Goal: Complete application form: Complete application form

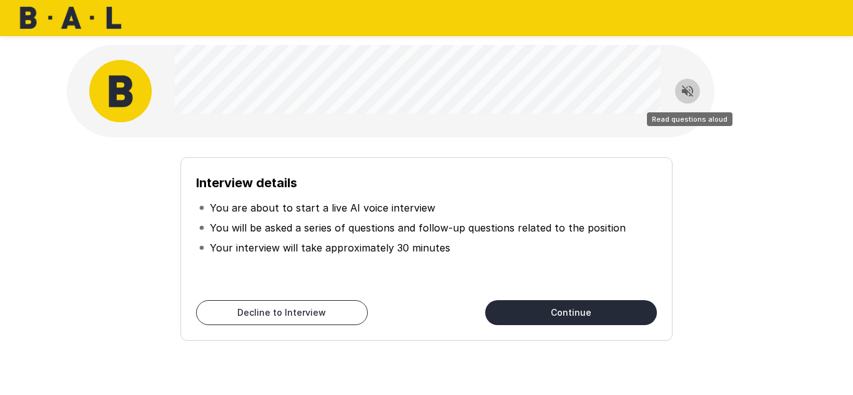
click at [693, 92] on icon "Read questions aloud" at bounding box center [687, 91] width 15 height 15
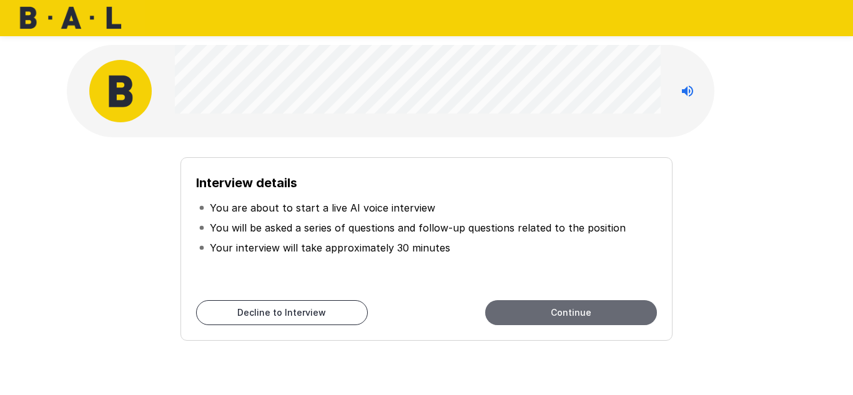
click at [572, 312] on button "Continue" at bounding box center [571, 312] width 172 height 25
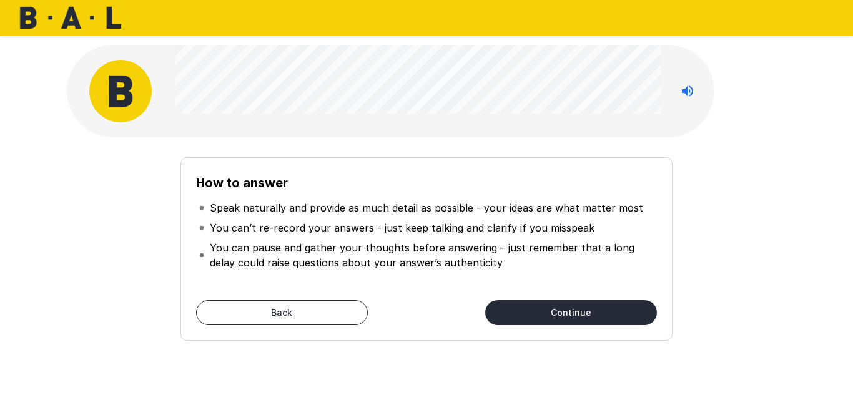
click at [728, 242] on div "How to answer Speak naturally and provide as much detail as possible - your ide…" at bounding box center [426, 243] width 709 height 193
click at [147, 273] on div "How to answer Speak naturally and provide as much detail as possible - your ide…" at bounding box center [426, 243] width 709 height 193
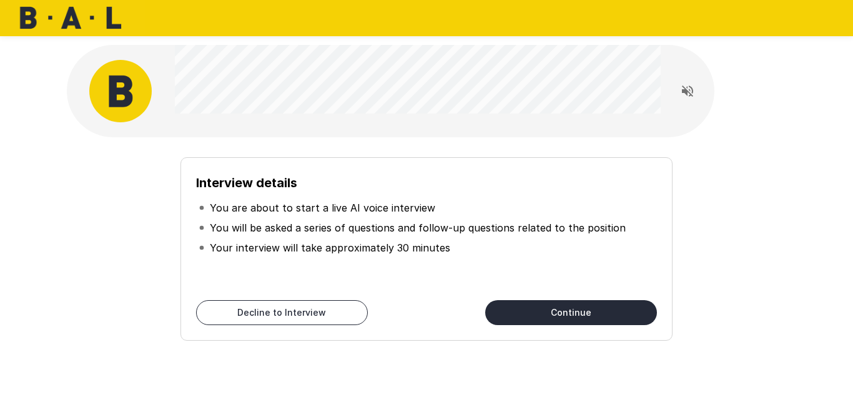
click at [697, 93] on button "Read questions aloud" at bounding box center [687, 91] width 25 height 25
click at [686, 97] on icon "Stop reading questions aloud" at bounding box center [687, 91] width 15 height 15
click at [686, 97] on icon "Read questions aloud" at bounding box center [687, 91] width 15 height 15
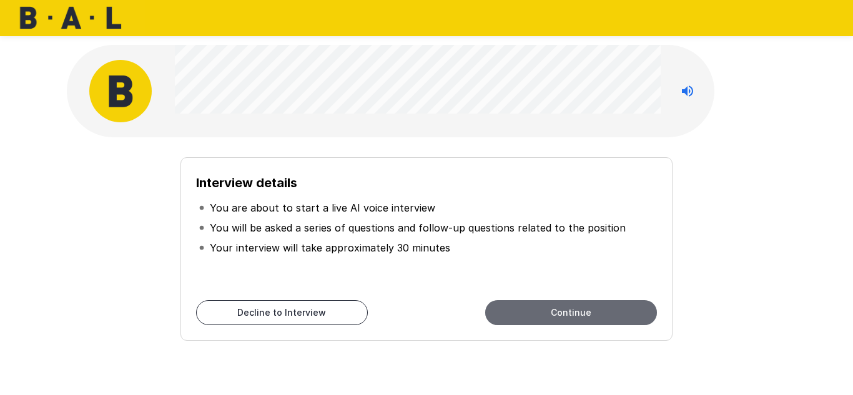
click at [576, 318] on button "Continue" at bounding box center [571, 312] width 172 height 25
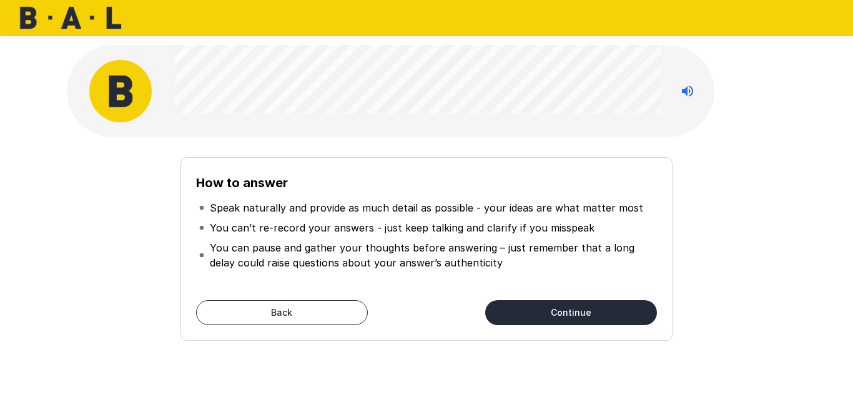
click at [317, 325] on div "How to answer Speak naturally and provide as much detail as possible - your ide…" at bounding box center [426, 248] width 492 height 183
click at [321, 315] on button "Back" at bounding box center [282, 312] width 172 height 25
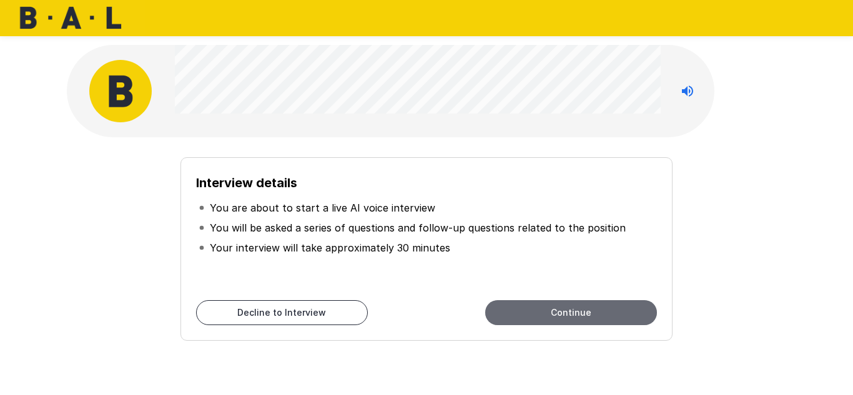
click at [538, 315] on button "Continue" at bounding box center [571, 312] width 172 height 25
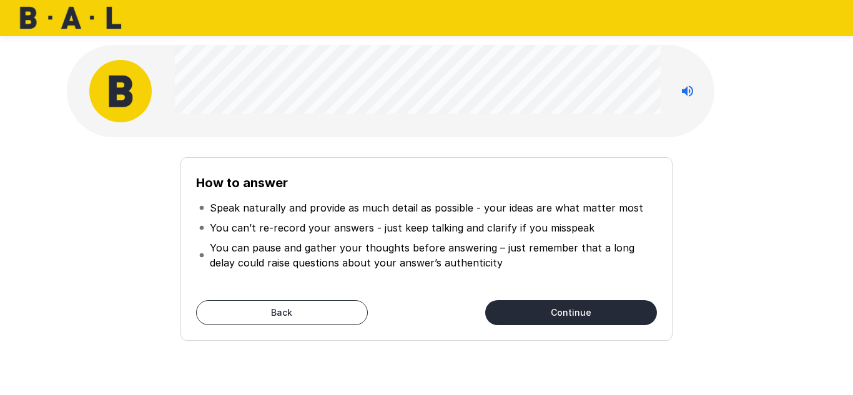
click at [280, 312] on button "Back" at bounding box center [282, 312] width 172 height 25
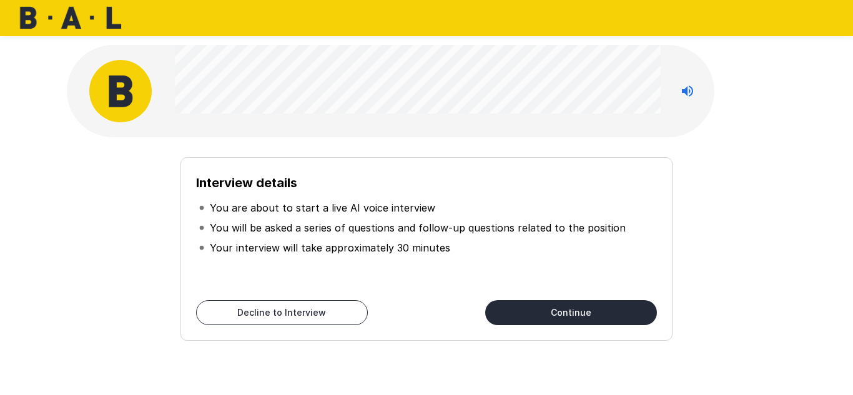
click at [579, 320] on button "Continue" at bounding box center [571, 312] width 172 height 25
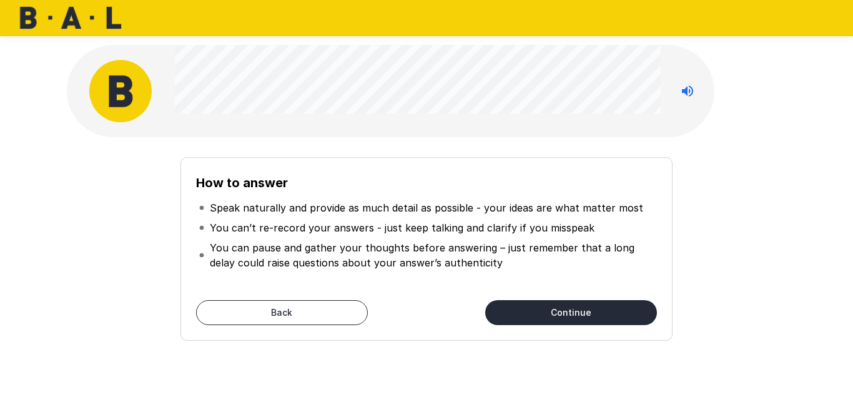
click at [580, 323] on button "Continue" at bounding box center [571, 312] width 172 height 25
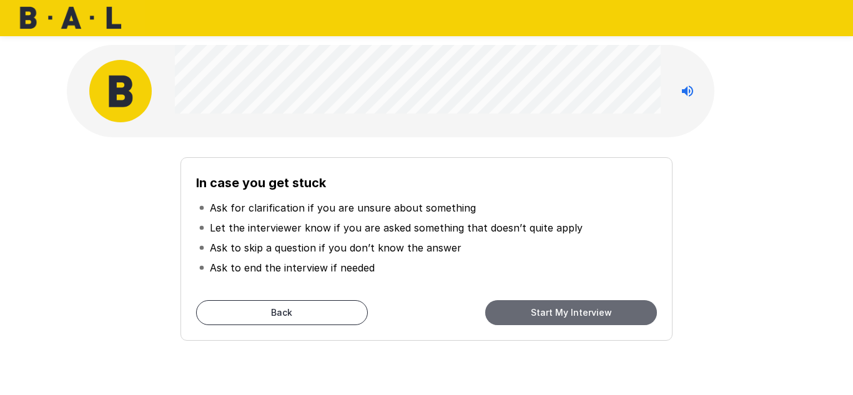
click at [580, 323] on button "Start My Interview" at bounding box center [571, 312] width 172 height 25
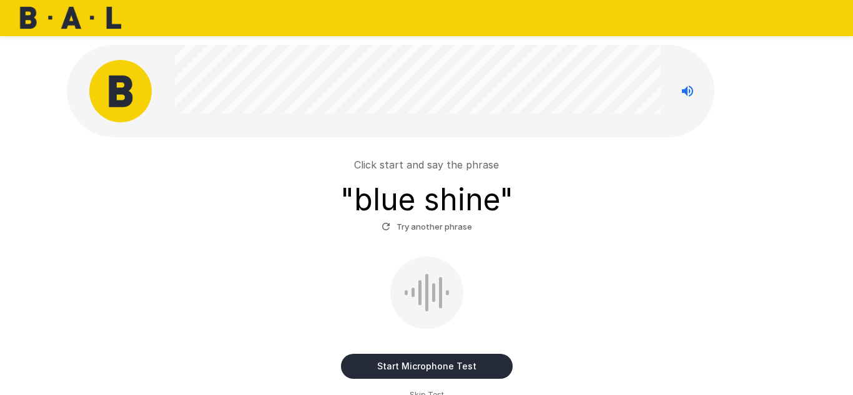
click at [459, 363] on button "Start Microphone Test" at bounding box center [427, 366] width 172 height 25
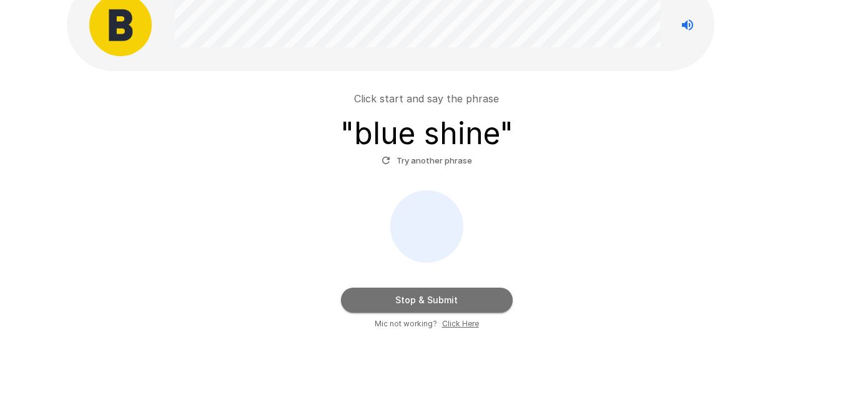
click at [450, 300] on button "Stop & Submit" at bounding box center [427, 300] width 172 height 25
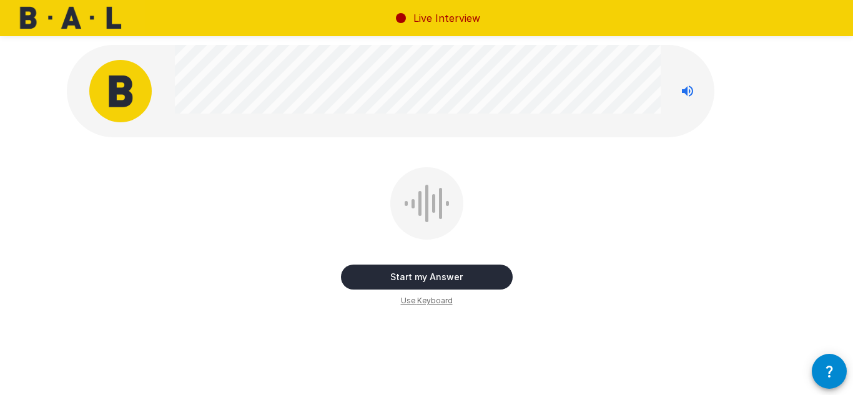
click at [464, 284] on button "Start my Answer" at bounding box center [427, 277] width 172 height 25
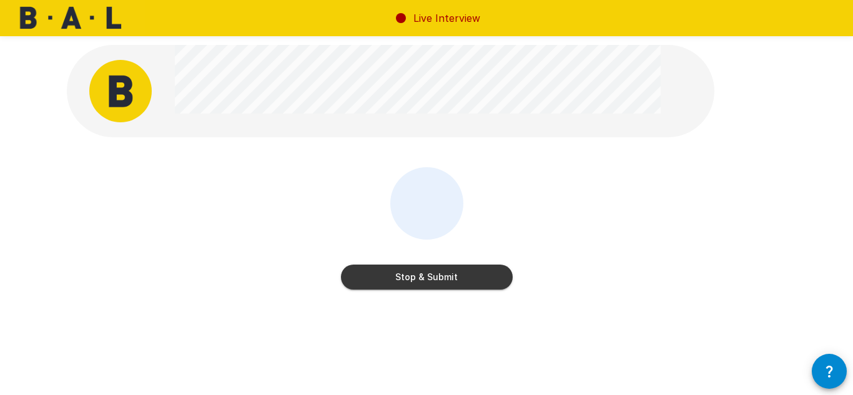
click at [464, 284] on button "Stop & Submit" at bounding box center [427, 277] width 172 height 25
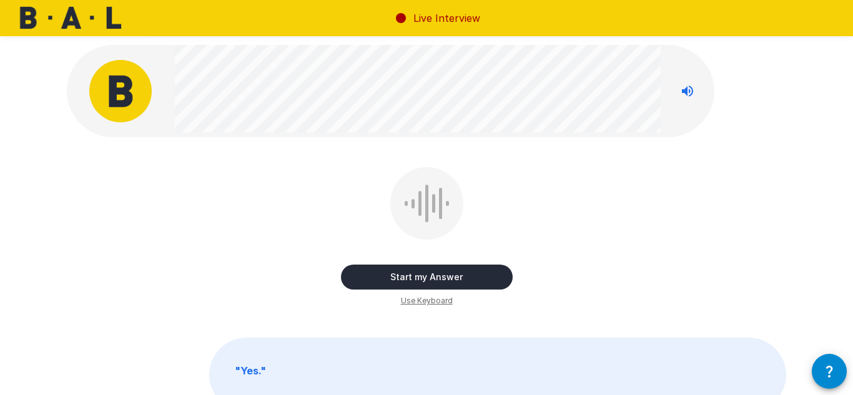
click at [443, 276] on button "Start my Answer" at bounding box center [427, 277] width 172 height 25
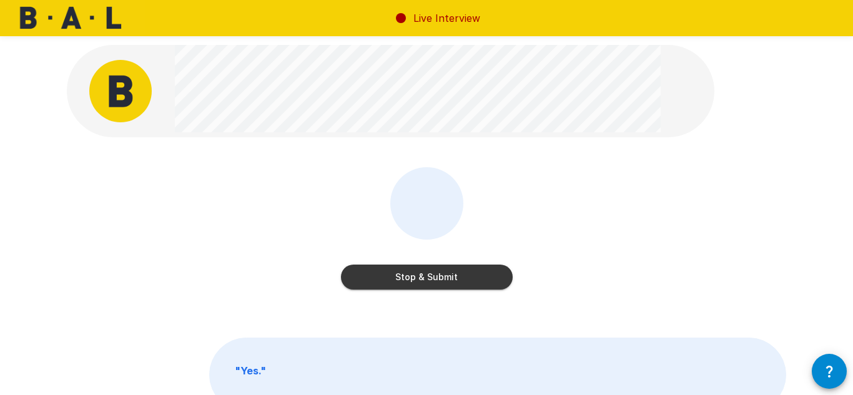
click at [441, 276] on button "Stop & Submit" at bounding box center [427, 277] width 172 height 25
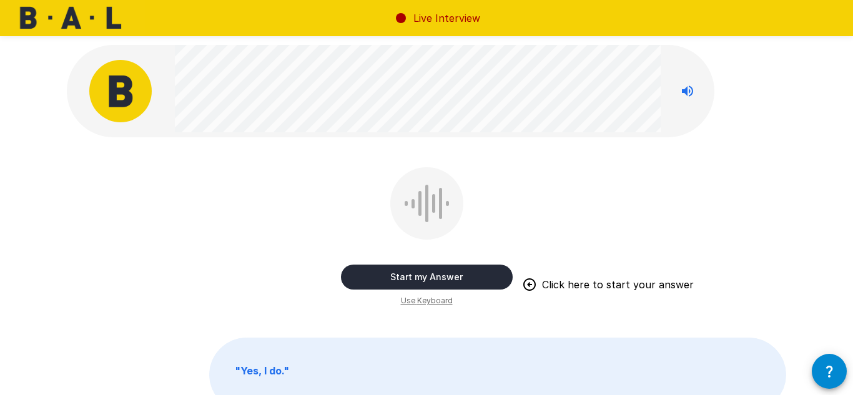
click at [462, 280] on button "Start my Answer" at bounding box center [427, 277] width 172 height 25
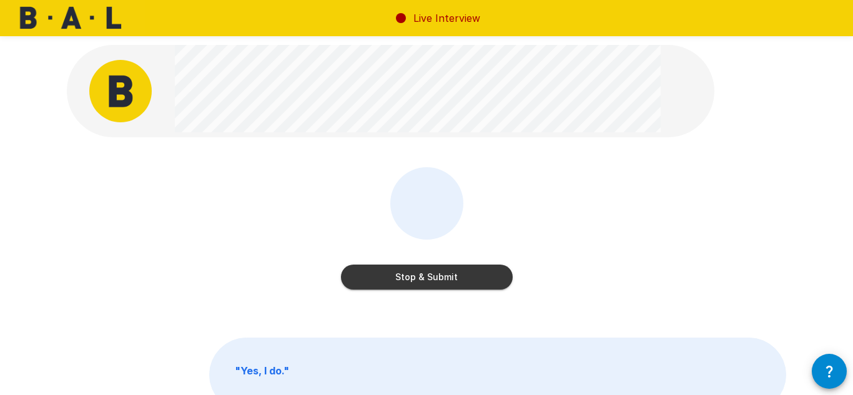
click at [462, 280] on button "Stop & Submit" at bounding box center [427, 277] width 172 height 25
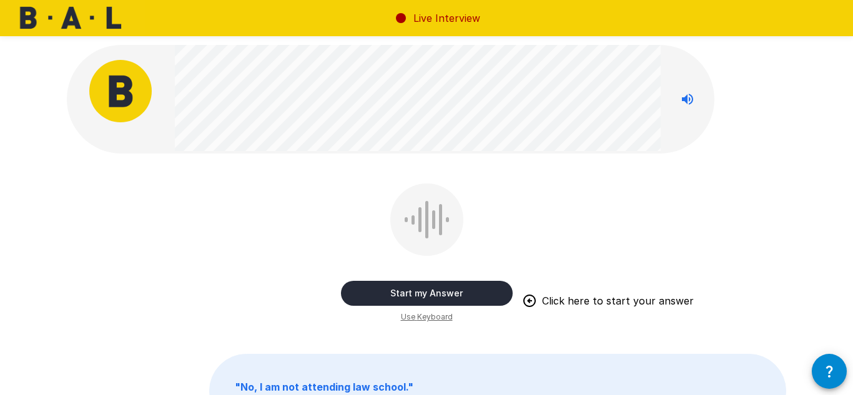
click at [427, 293] on button "Start my Answer" at bounding box center [427, 293] width 172 height 25
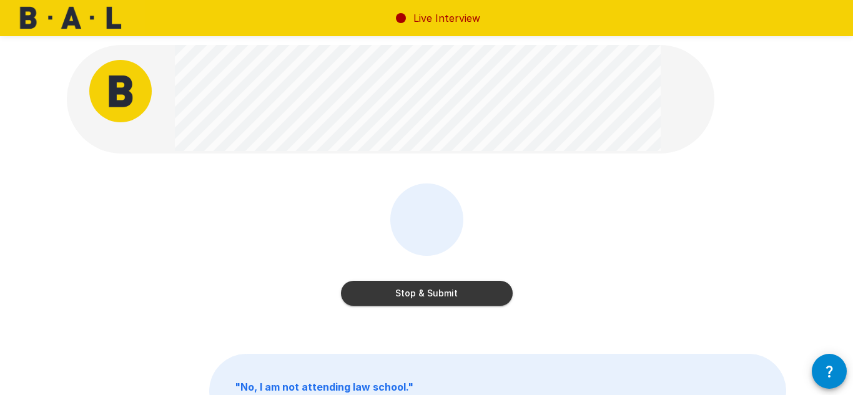
click at [434, 285] on button "Stop & Submit" at bounding box center [427, 293] width 172 height 25
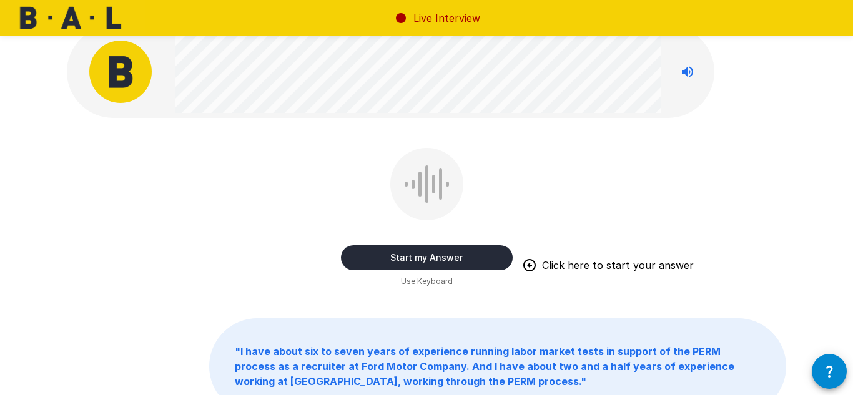
scroll to position [13, 0]
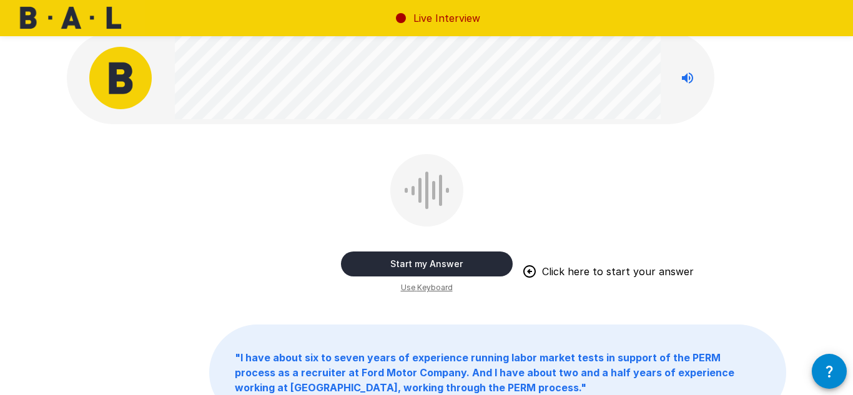
click at [426, 260] on button "Start my Answer" at bounding box center [427, 264] width 172 height 25
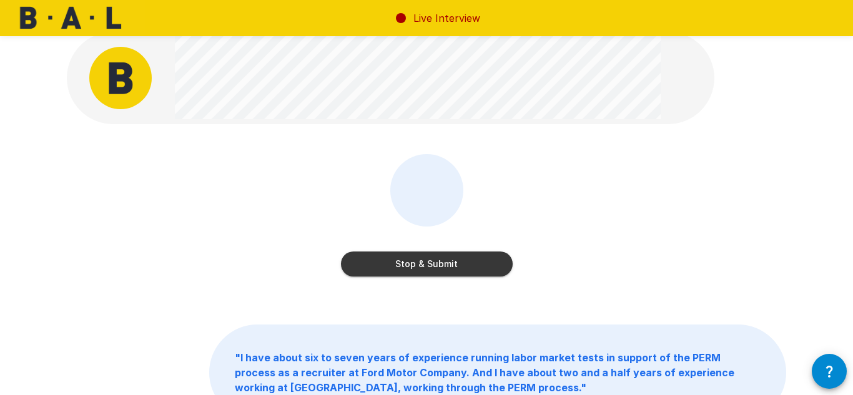
click at [421, 260] on button "Stop & Submit" at bounding box center [427, 264] width 172 height 25
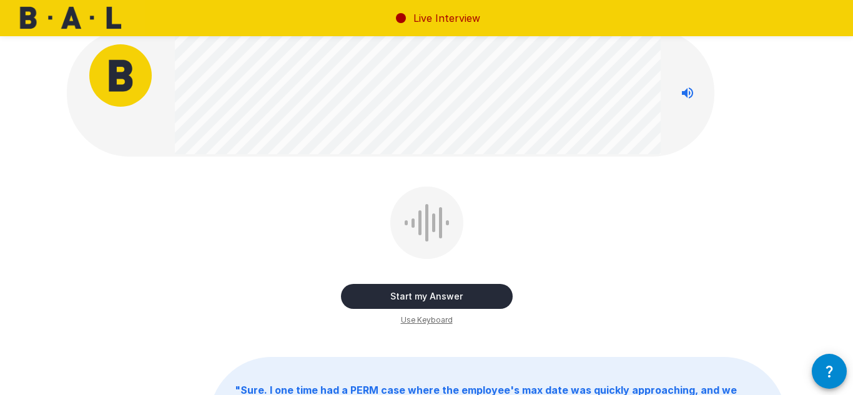
scroll to position [0, 0]
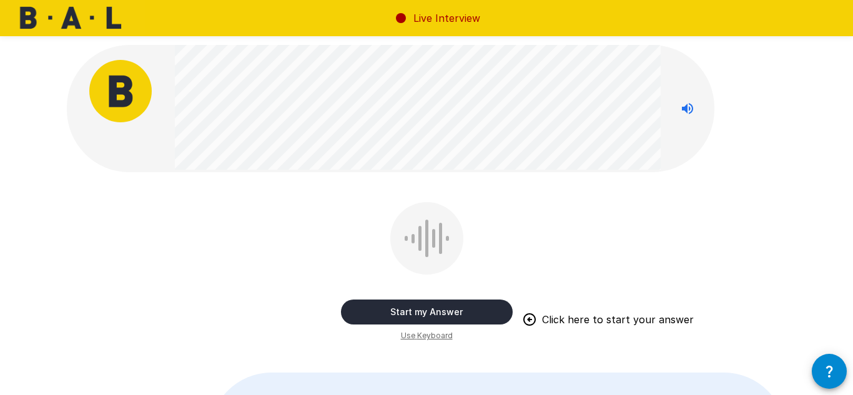
click at [451, 320] on button "Start my Answer" at bounding box center [427, 312] width 172 height 25
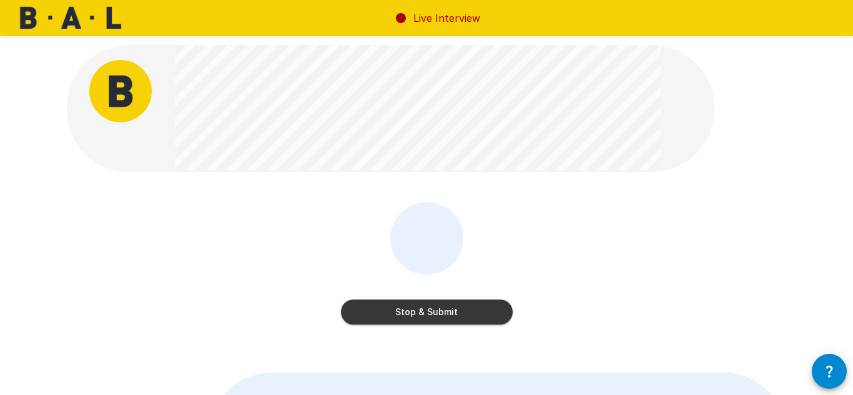
click at [422, 321] on button "Stop & Submit" at bounding box center [427, 312] width 172 height 25
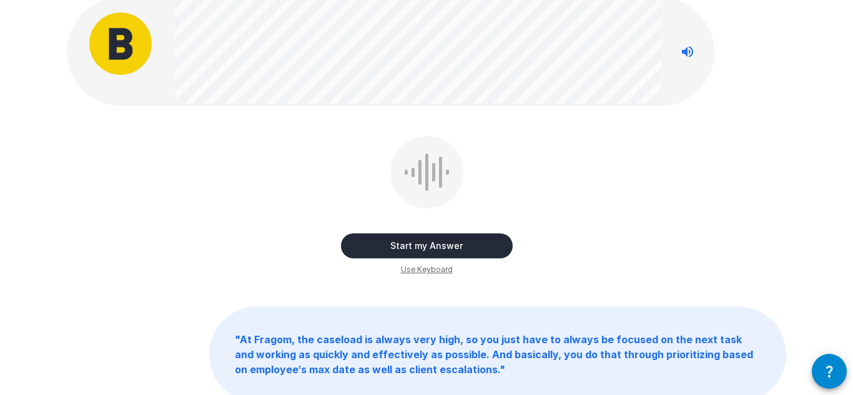
scroll to position [35, 0]
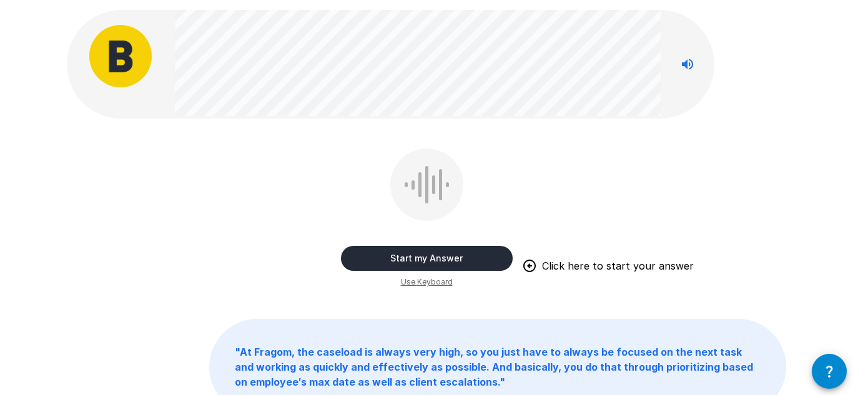
click at [422, 254] on button "Start my Answer" at bounding box center [427, 258] width 172 height 25
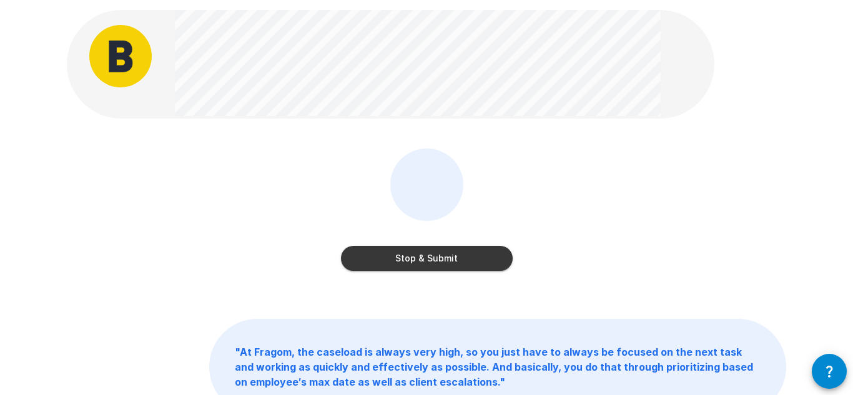
click at [422, 254] on button "Stop & Submit" at bounding box center [427, 258] width 172 height 25
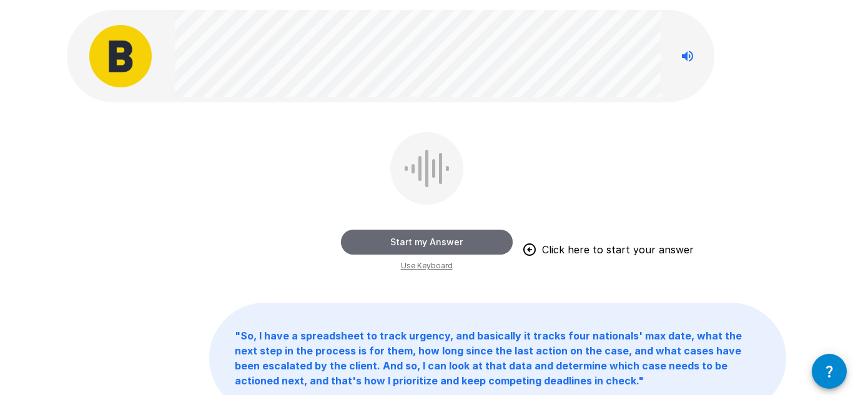
click at [418, 240] on button "Start my Answer" at bounding box center [427, 242] width 172 height 25
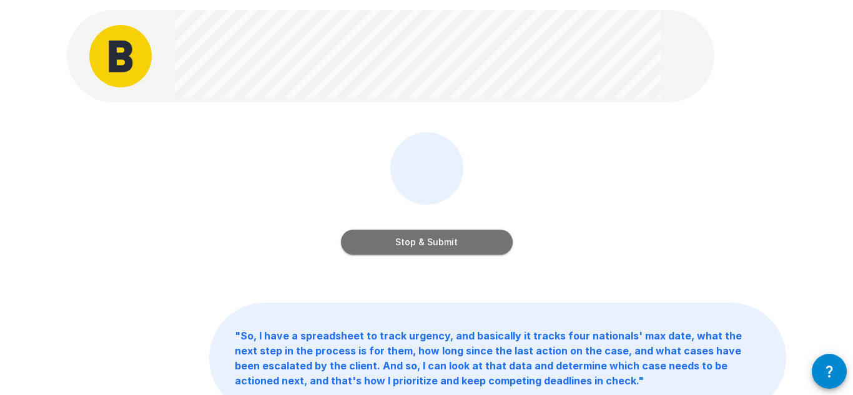
click at [418, 239] on button "Stop & Submit" at bounding box center [427, 242] width 172 height 25
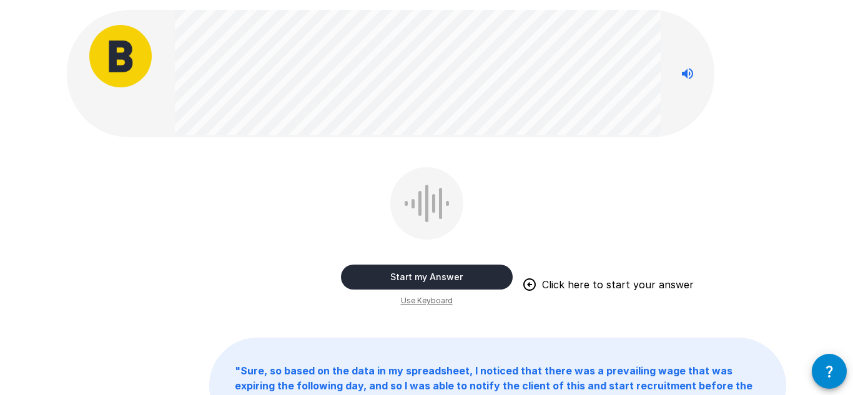
click at [441, 276] on button "Start my Answer" at bounding box center [427, 277] width 172 height 25
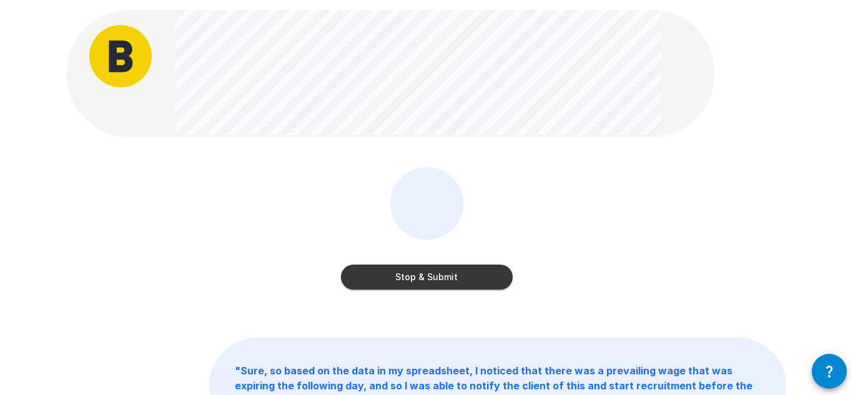
click at [442, 273] on button "Stop & Submit" at bounding box center [427, 277] width 172 height 25
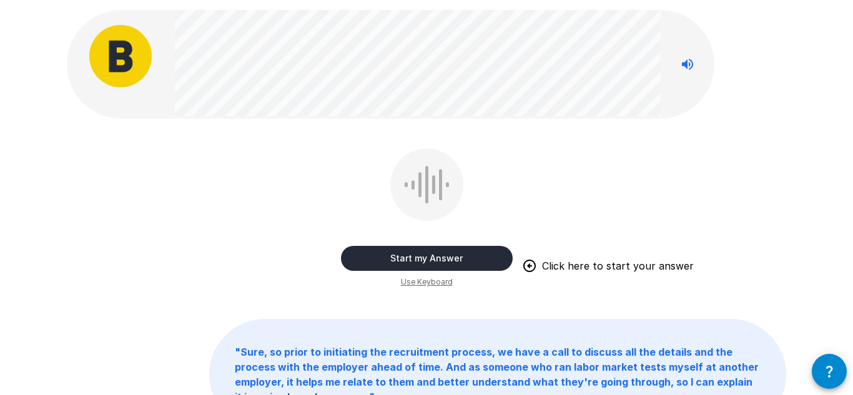
click at [476, 264] on button "Start my Answer" at bounding box center [427, 258] width 172 height 25
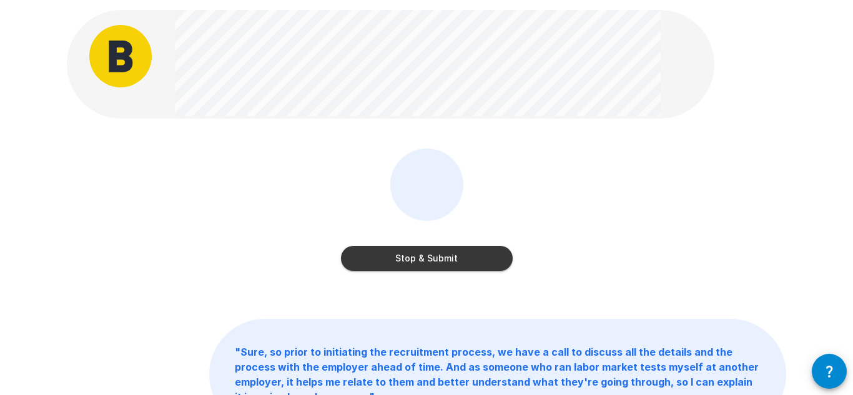
click at [476, 259] on button "Stop & Submit" at bounding box center [427, 258] width 172 height 25
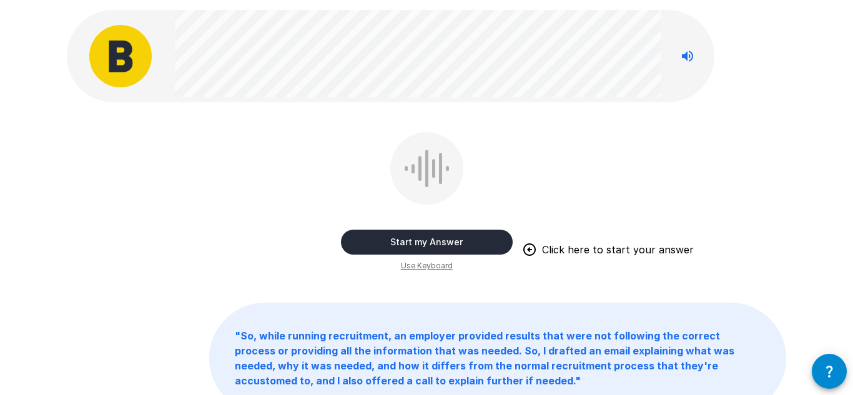
click at [452, 249] on button "Start my Answer" at bounding box center [427, 242] width 172 height 25
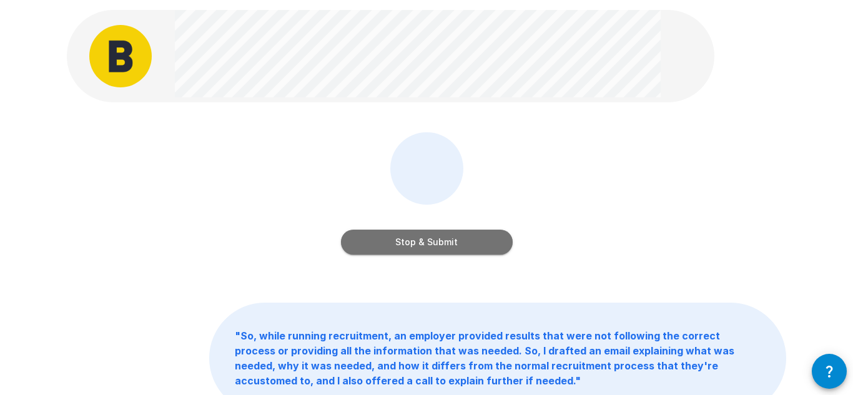
click at [452, 249] on button "Stop & Submit" at bounding box center [427, 242] width 172 height 25
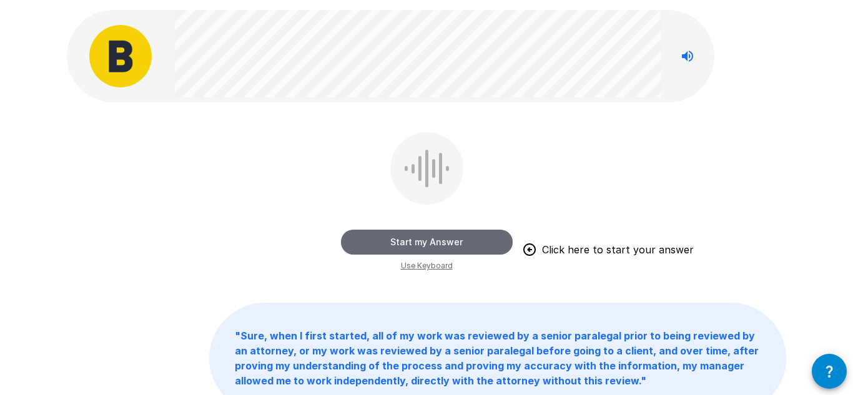
click at [455, 250] on button "Start my Answer" at bounding box center [427, 242] width 172 height 25
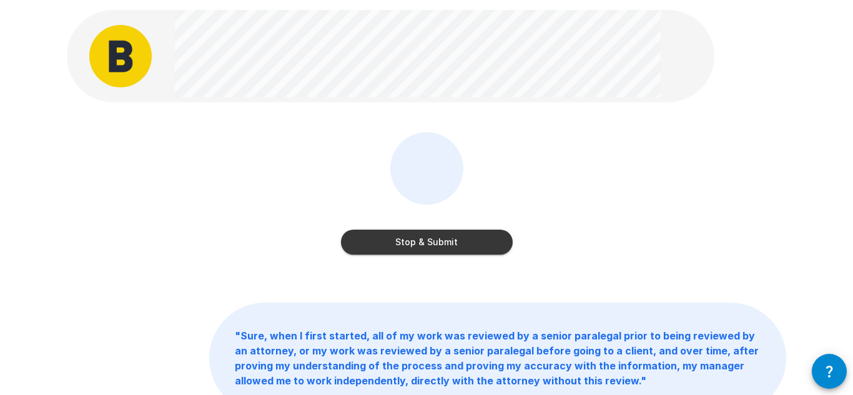
click at [455, 249] on button "Stop & Submit" at bounding box center [427, 242] width 172 height 25
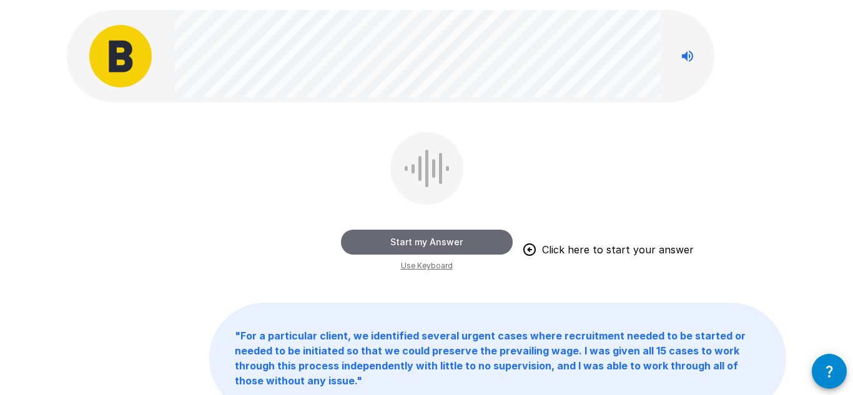
click at [464, 243] on button "Start my Answer" at bounding box center [427, 242] width 172 height 25
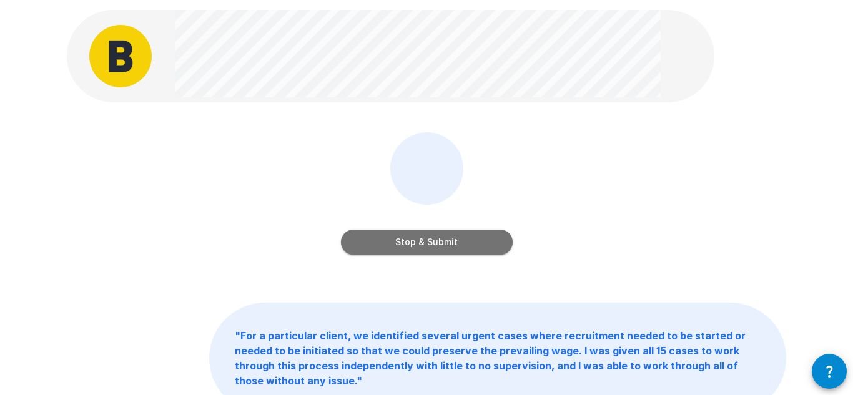
click at [464, 243] on button "Stop & Submit" at bounding box center [427, 242] width 172 height 25
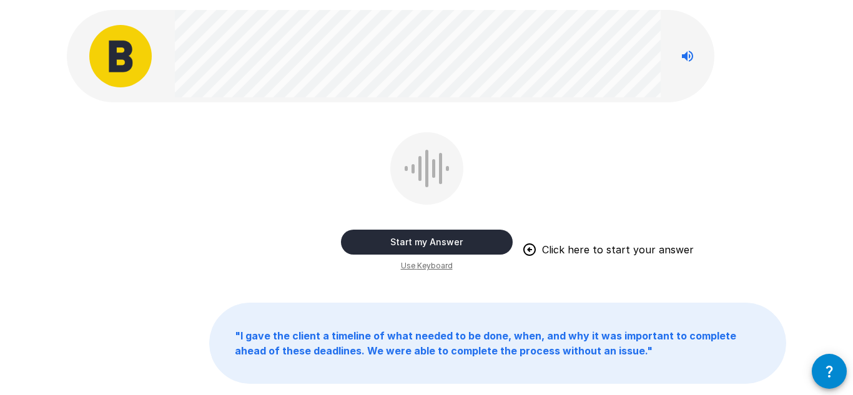
click at [464, 243] on button "Start my Answer" at bounding box center [427, 242] width 172 height 25
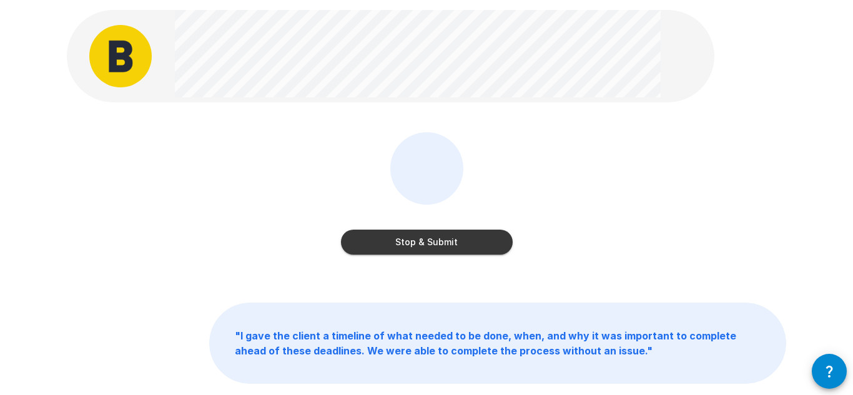
click at [464, 243] on button "Stop & Submit" at bounding box center [427, 242] width 172 height 25
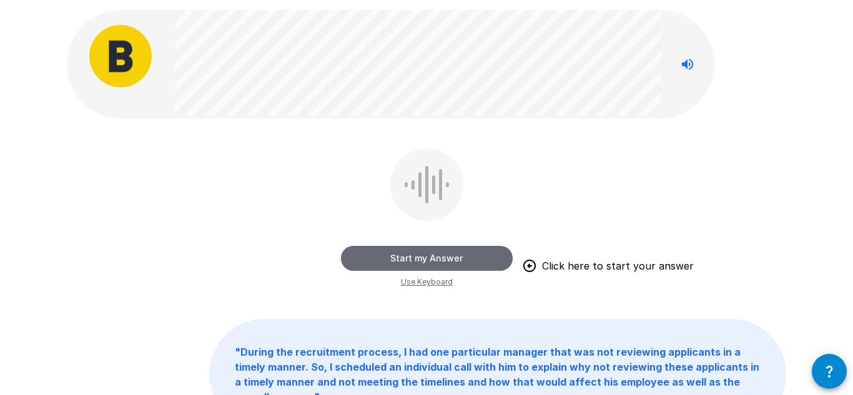
click at [462, 265] on button "Start my Answer" at bounding box center [427, 258] width 172 height 25
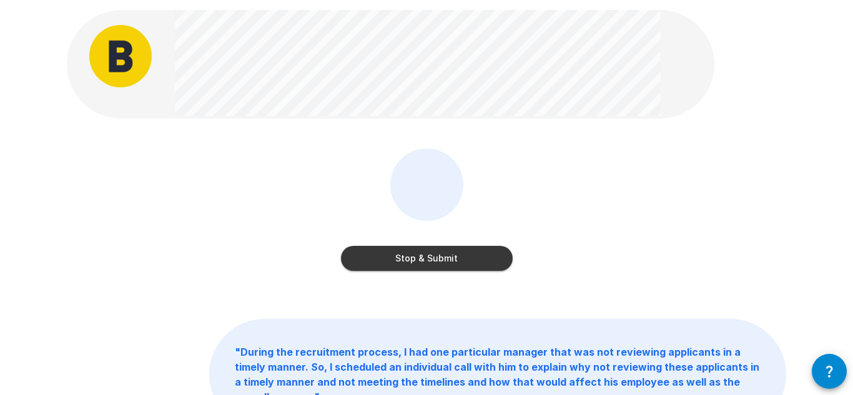
click at [462, 264] on button "Stop & Submit" at bounding box center [427, 258] width 172 height 25
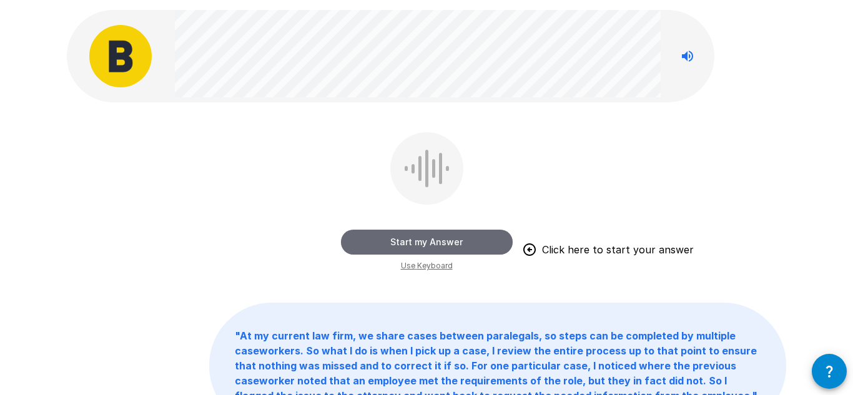
click at [465, 239] on button "Start my Answer" at bounding box center [427, 242] width 172 height 25
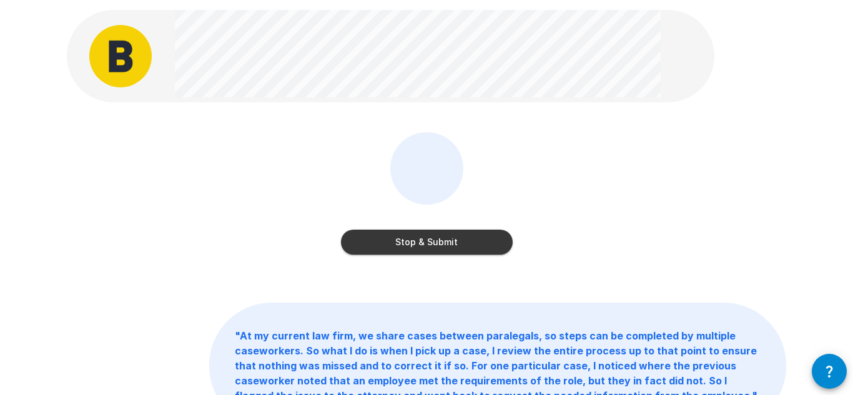
click at [465, 239] on button "Stop & Submit" at bounding box center [427, 242] width 172 height 25
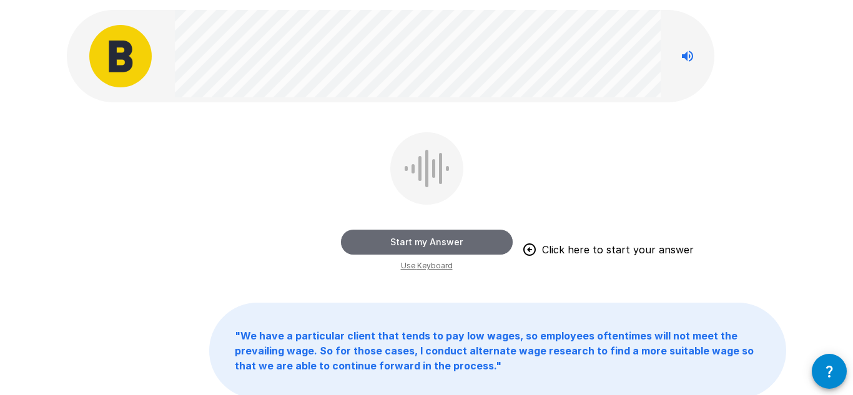
click at [464, 239] on button "Start my Answer" at bounding box center [427, 242] width 172 height 25
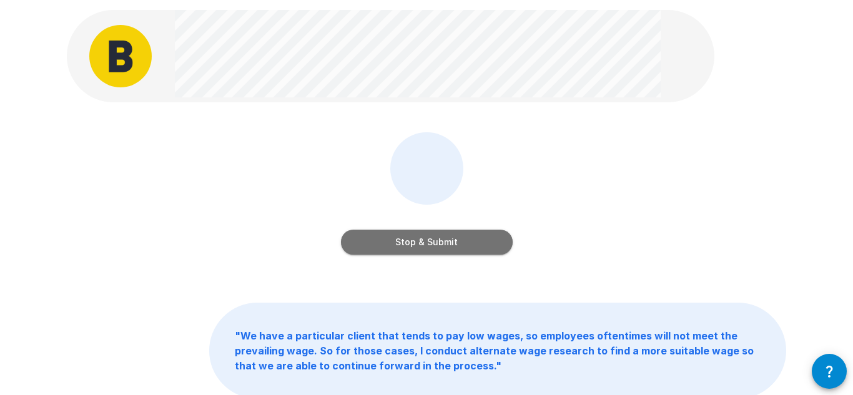
click at [464, 239] on button "Stop & Submit" at bounding box center [427, 242] width 172 height 25
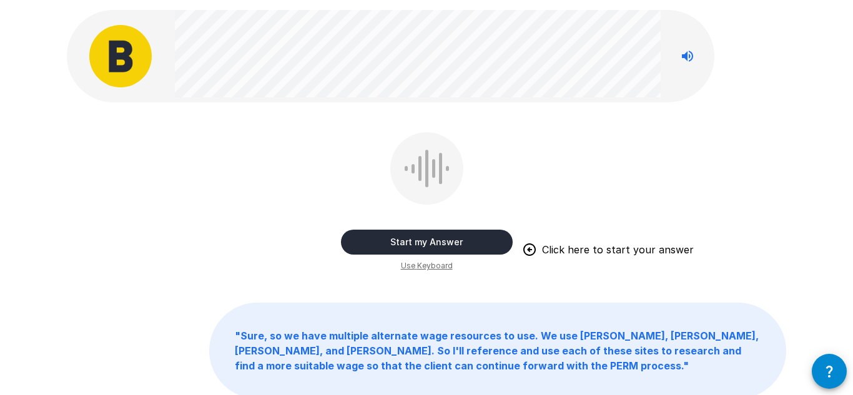
click at [471, 245] on button "Start my Answer" at bounding box center [427, 242] width 172 height 25
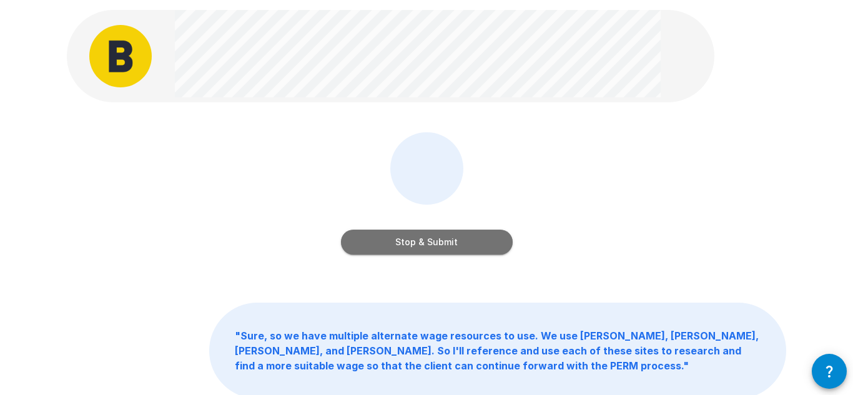
click at [471, 245] on button "Stop & Submit" at bounding box center [427, 242] width 172 height 25
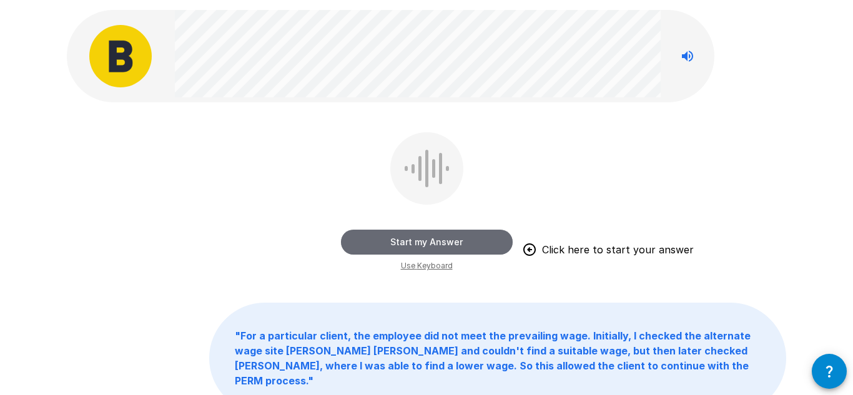
click at [471, 245] on button "Start my Answer" at bounding box center [427, 242] width 172 height 25
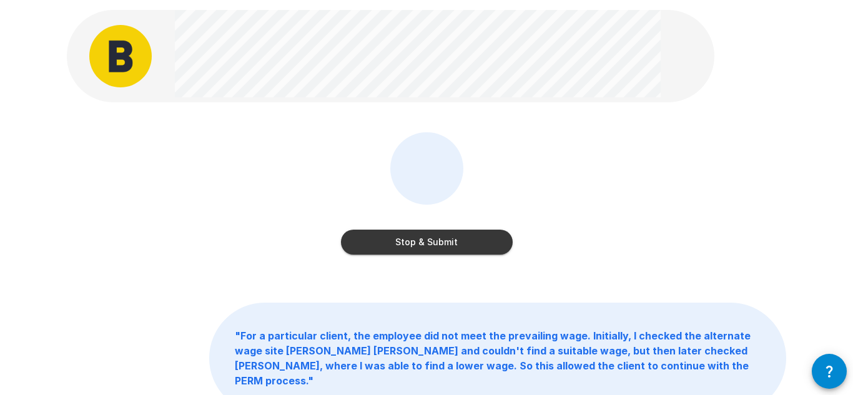
click at [471, 245] on button "Stop & Submit" at bounding box center [427, 242] width 172 height 25
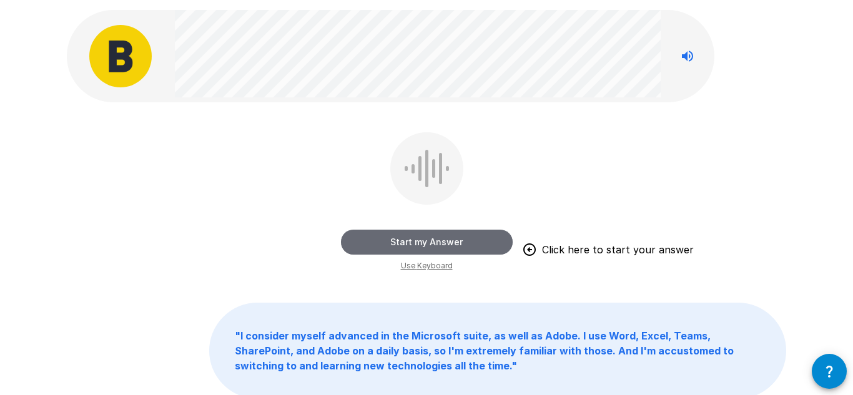
click at [471, 245] on button "Start my Answer" at bounding box center [427, 242] width 172 height 25
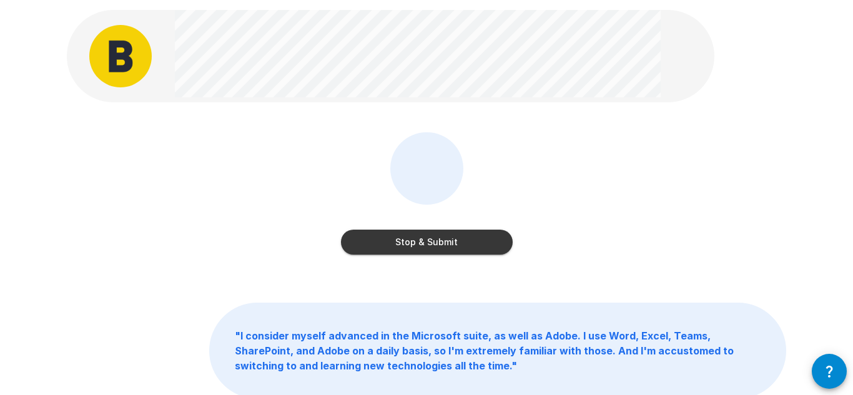
click at [470, 245] on button "Stop & Submit" at bounding box center [427, 242] width 172 height 25
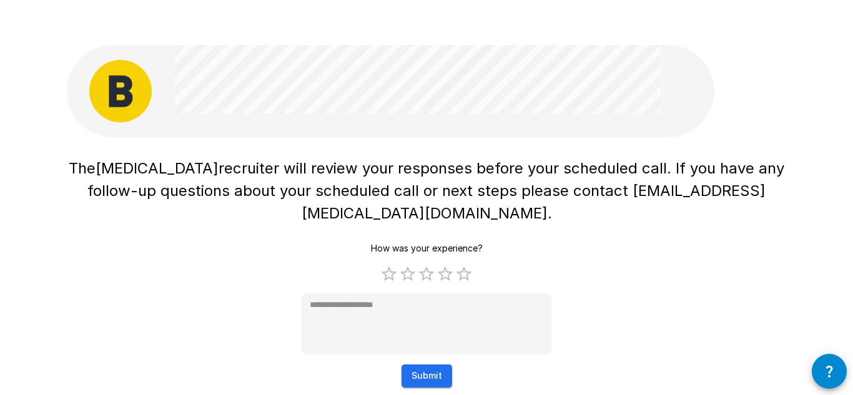
scroll to position [0, 0]
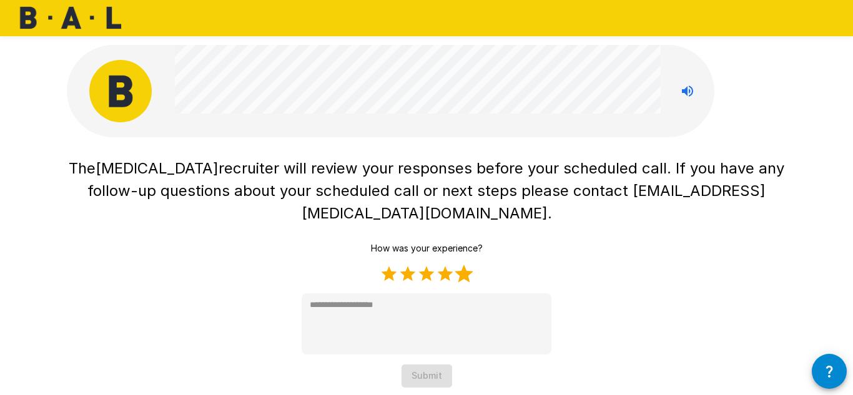
click at [467, 265] on label "5 Stars" at bounding box center [463, 274] width 19 height 19
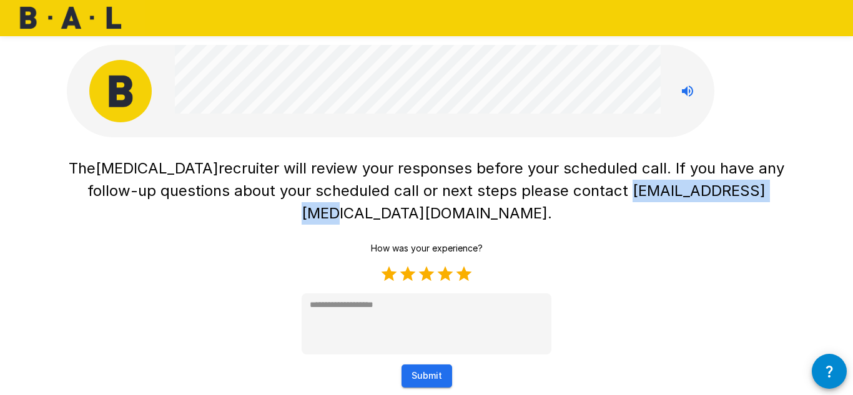
drag, startPoint x: 582, startPoint y: 194, endPoint x: 731, endPoint y: 199, distance: 149.2
click at [731, 199] on span "recruiter will review your responses before your scheduled call. If you have an…" at bounding box center [437, 190] width 701 height 63
copy span "[EMAIL_ADDRESS][MEDICAL_DATA][DOMAIN_NAME]"
type textarea "*"
click at [431, 364] on button "Submit" at bounding box center [426, 375] width 51 height 23
